Goal: Task Accomplishment & Management: Manage account settings

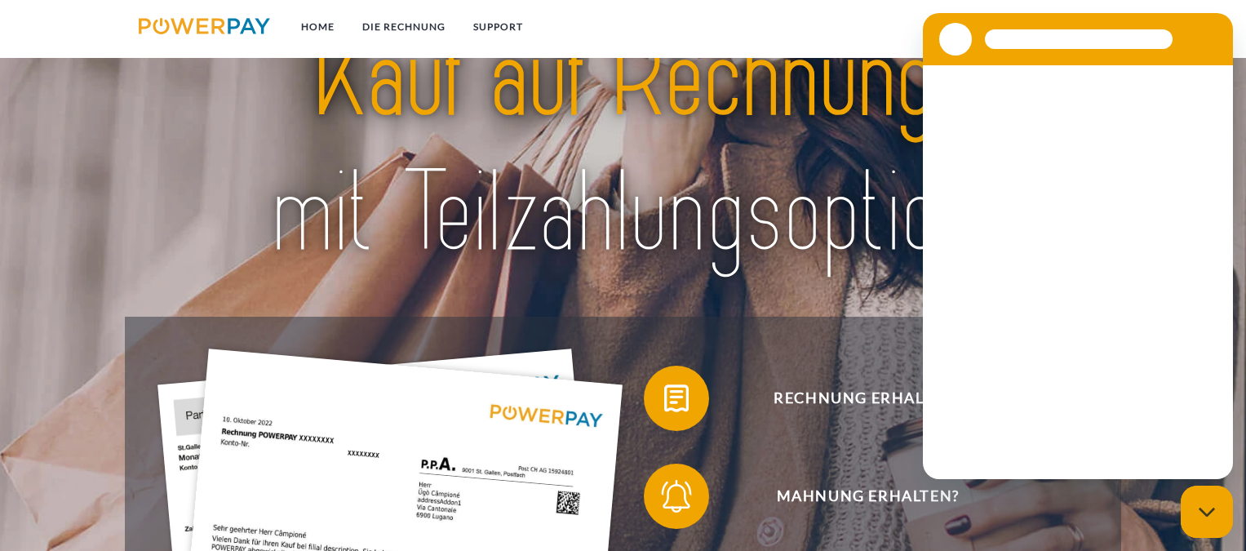
scroll to position [82, 0]
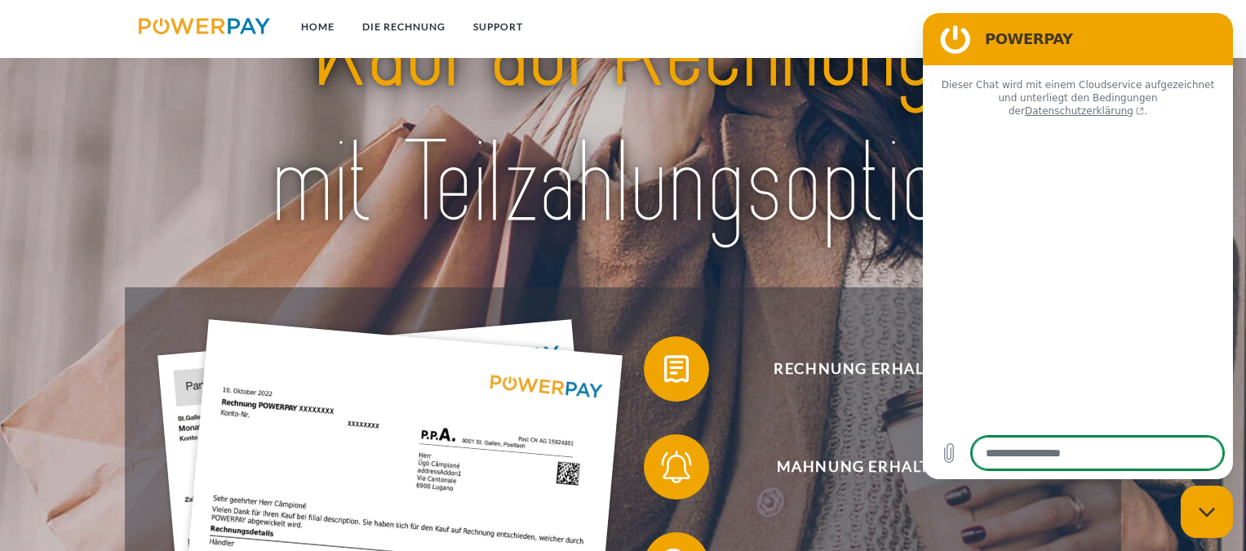
type textarea "*"
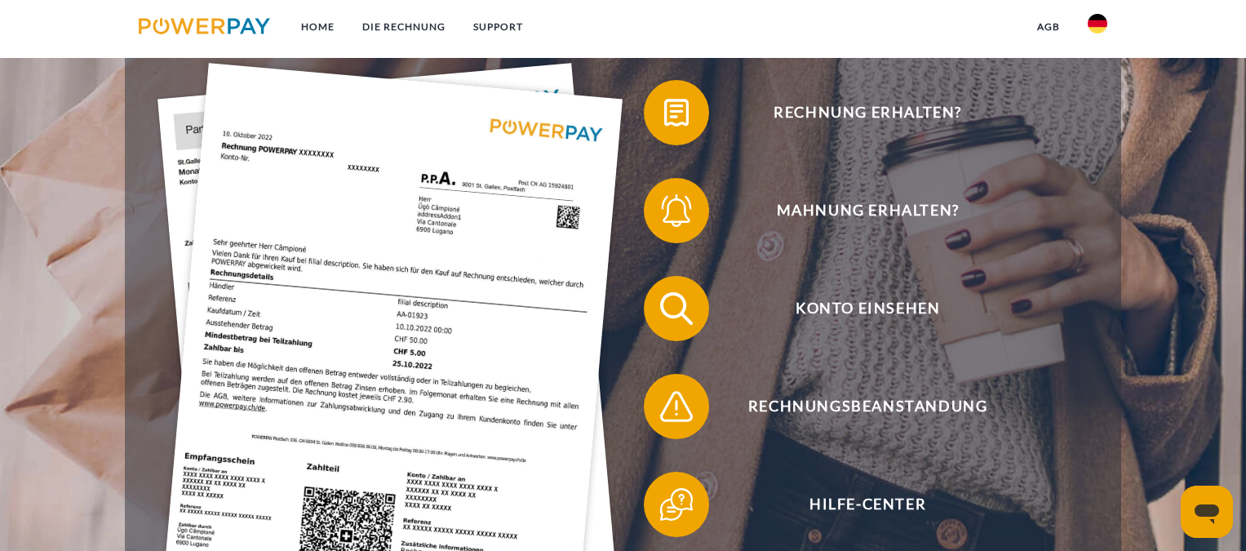
scroll to position [326, 0]
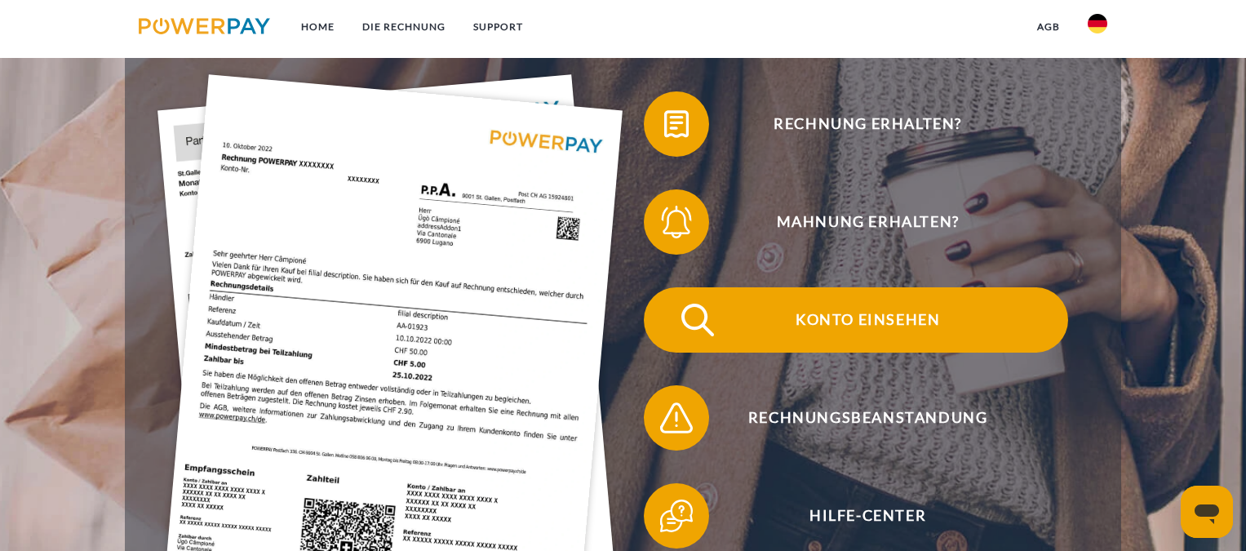
click at [729, 325] on span "Konto einsehen" at bounding box center [868, 319] width 400 height 65
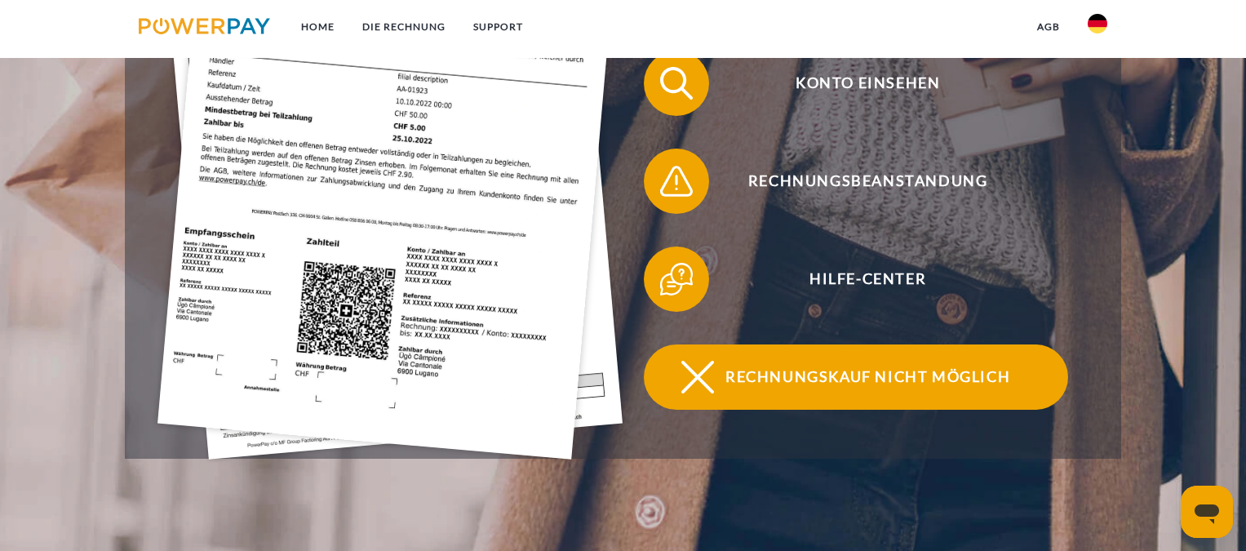
scroll to position [490, 0]
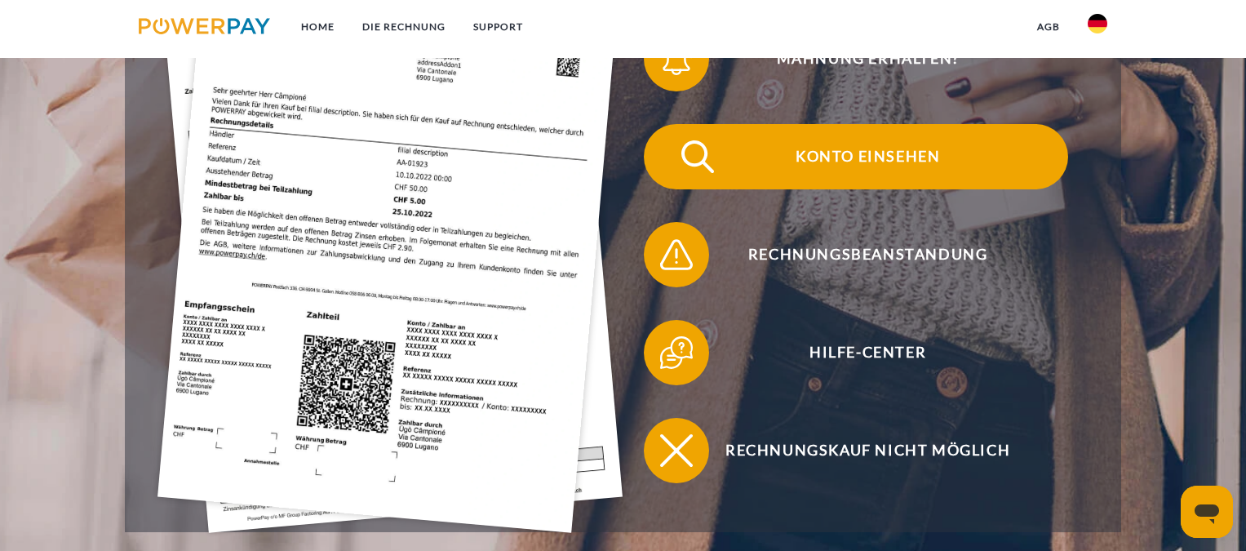
click at [675, 154] on span at bounding box center [673, 157] width 82 height 82
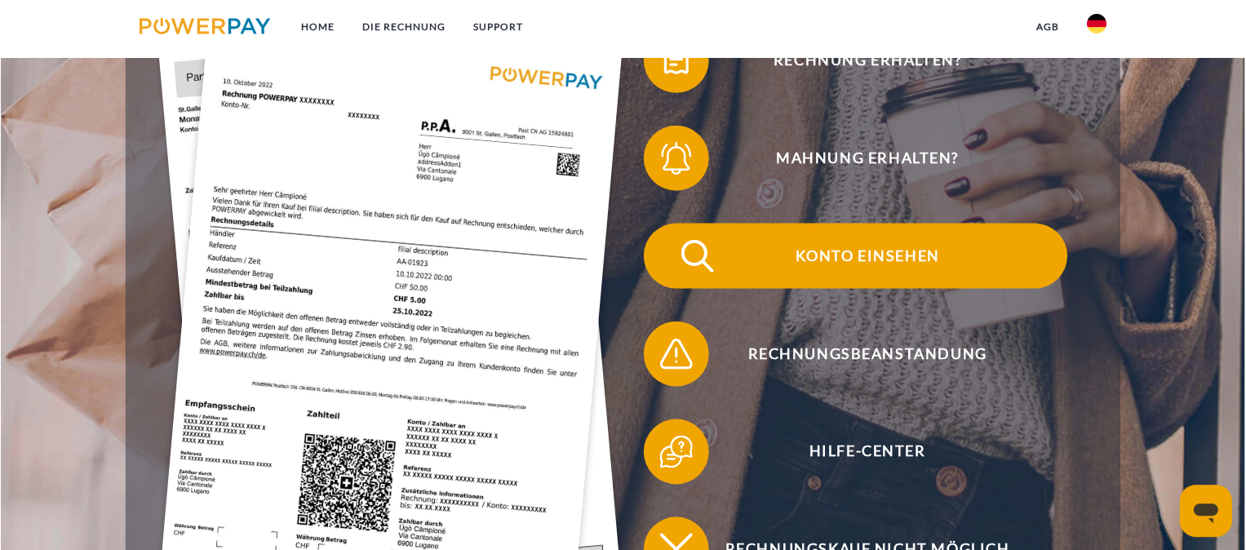
scroll to position [408, 0]
